Goal: Communication & Community: Answer question/provide support

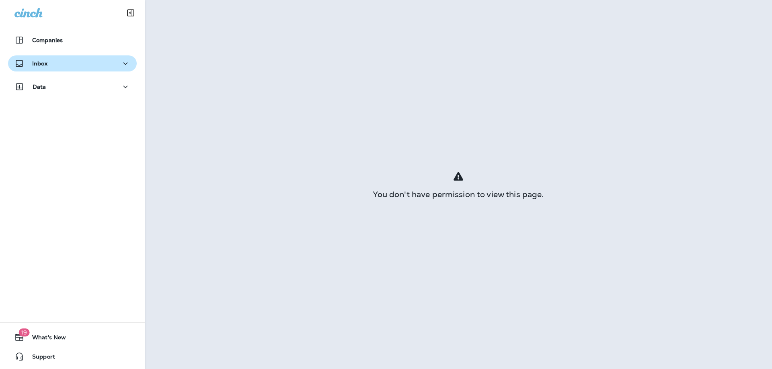
click at [52, 65] on div "Inbox" at bounding box center [72, 64] width 116 height 10
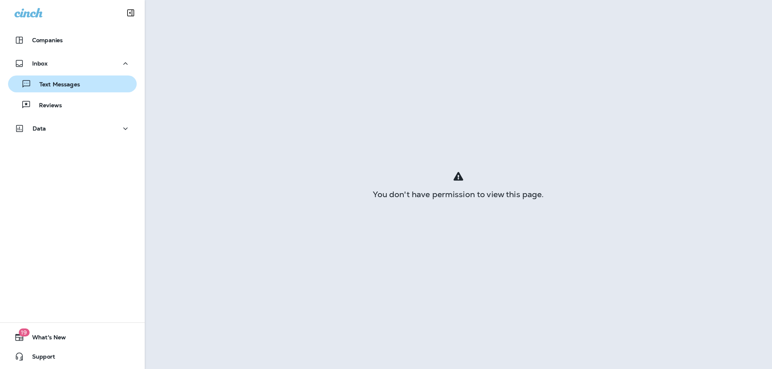
click at [55, 84] on p "Text Messages" at bounding box center [55, 85] width 49 height 8
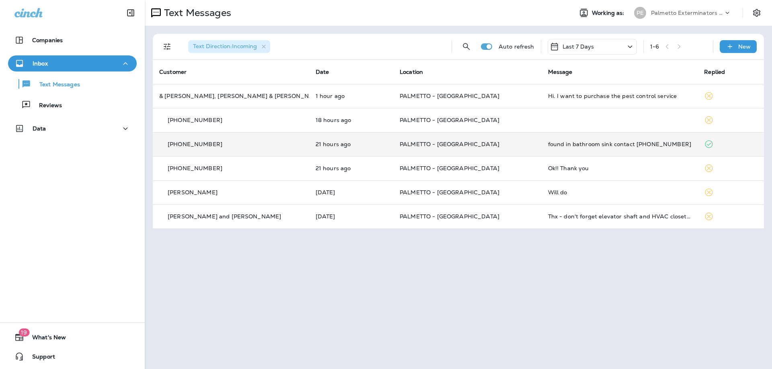
click at [507, 141] on td "PALMETTO - [GEOGRAPHIC_DATA]" at bounding box center [467, 144] width 148 height 24
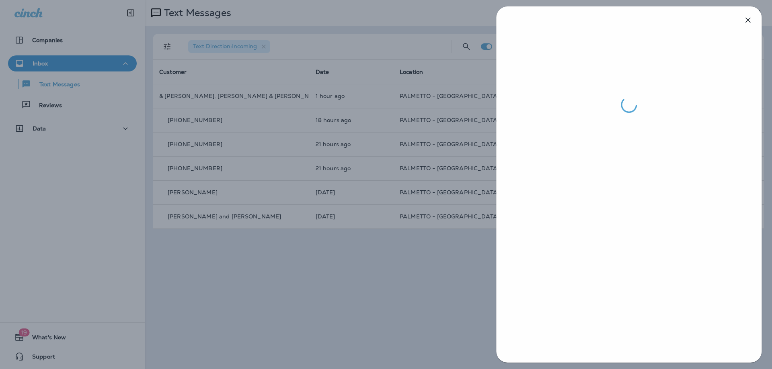
click at [416, 204] on div at bounding box center [386, 184] width 772 height 369
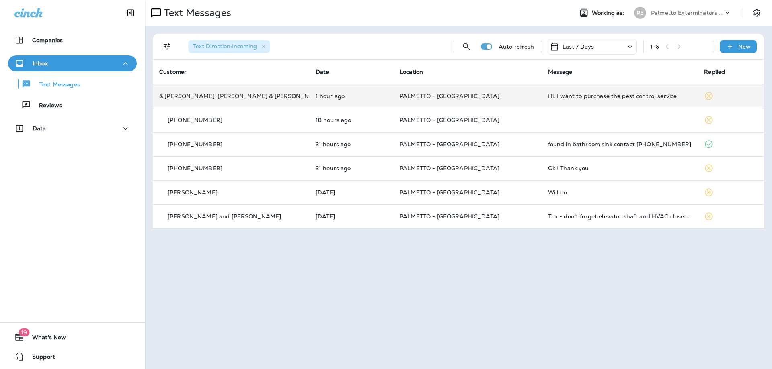
click at [490, 96] on p "PALMETTO - [GEOGRAPHIC_DATA]" at bounding box center [467, 96] width 135 height 6
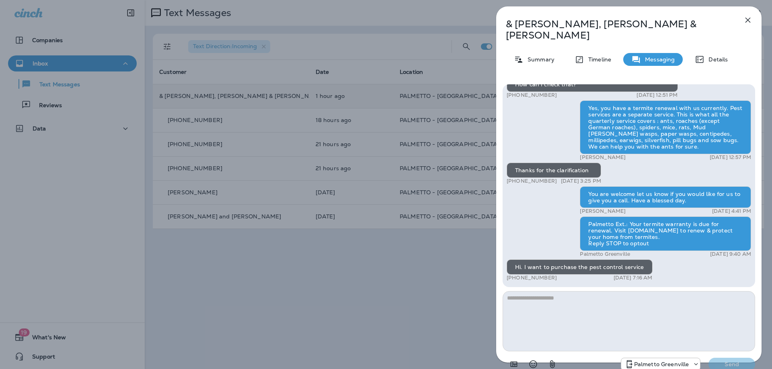
click at [445, 156] on div "& [PERSON_NAME], [PERSON_NAME] & [PERSON_NAME] Summary Timeline Messaging Detai…" at bounding box center [386, 184] width 772 height 369
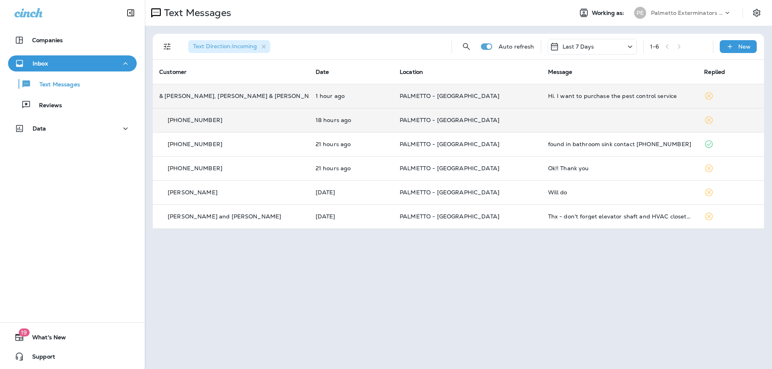
click at [505, 127] on td "PALMETTO - [GEOGRAPHIC_DATA]" at bounding box center [467, 120] width 148 height 24
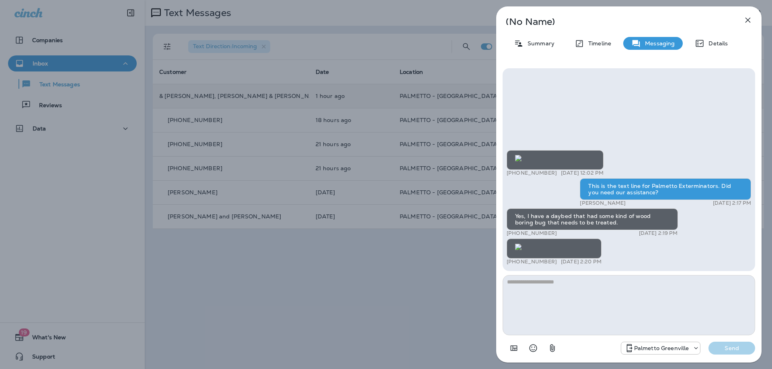
scroll to position [-161, 0]
click at [291, 246] on div "(No Name) Summary Timeline Messaging Details +1 (931) 436-8313 [DATE] 12:02 PM …" at bounding box center [386, 184] width 772 height 369
